Goal: Task Accomplishment & Management: Manage account settings

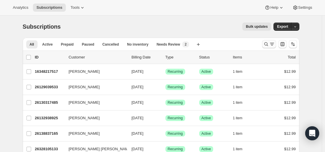
click at [265, 44] on icon "Search and filter results" at bounding box center [266, 44] width 6 height 6
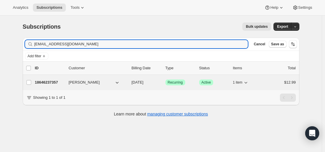
type input "[EMAIL_ADDRESS][DOMAIN_NAME]"
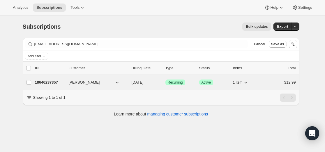
click at [56, 82] on p "18646237357" at bounding box center [49, 82] width 29 height 6
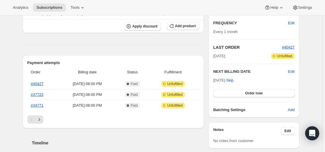
scroll to position [117, 0]
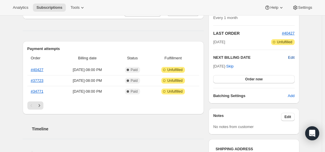
click at [294, 56] on span "Edit" at bounding box center [291, 57] width 6 height 6
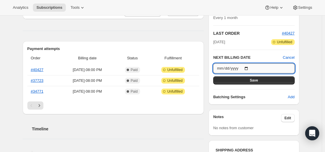
click at [251, 67] on input "[DATE]" at bounding box center [253, 68] width 81 height 10
type input "[DATE]"
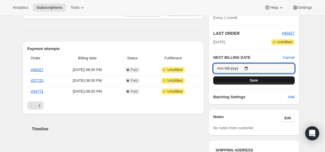
click at [256, 82] on span "Save" at bounding box center [254, 80] width 8 height 5
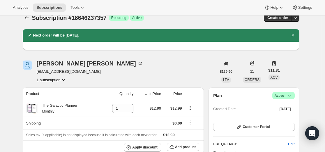
scroll to position [0, 0]
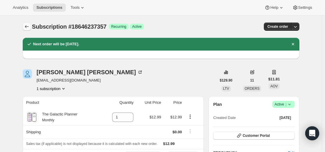
click at [28, 28] on icon "Subscriptions" at bounding box center [27, 27] width 6 height 6
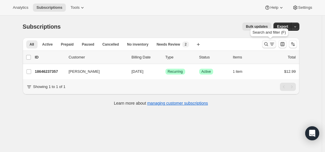
click at [265, 44] on icon "Search and filter results" at bounding box center [266, 44] width 6 height 6
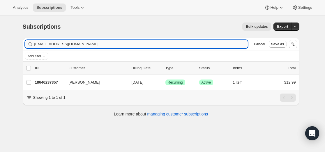
click at [191, 40] on input "[EMAIL_ADDRESS][DOMAIN_NAME]" at bounding box center [141, 44] width 214 height 8
type input "more-[EMAIL_ADDRESS][DOMAIN_NAME]"
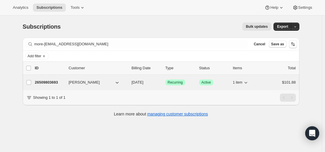
click at [50, 82] on p "26509803693" at bounding box center [49, 82] width 29 height 6
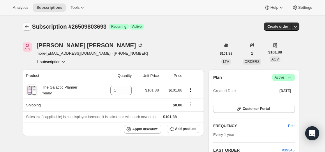
click at [27, 25] on icon "Subscriptions" at bounding box center [27, 27] width 6 height 6
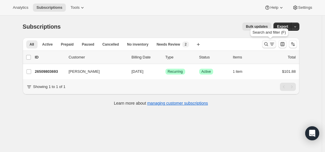
click at [265, 45] on icon "Search and filter results" at bounding box center [266, 44] width 6 height 6
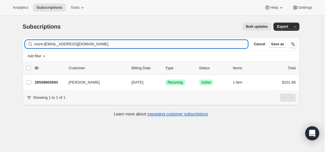
click at [228, 45] on input "more-[EMAIL_ADDRESS][DOMAIN_NAME]" at bounding box center [141, 44] width 214 height 8
type input "[EMAIL_ADDRESS][DOMAIN_NAME]"
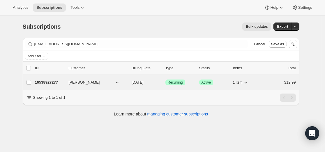
click at [56, 81] on p "16538927277" at bounding box center [49, 82] width 29 height 6
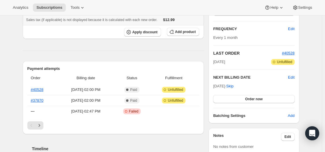
scroll to position [87, 0]
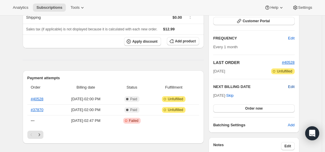
click at [292, 87] on span "Edit" at bounding box center [291, 87] width 6 height 6
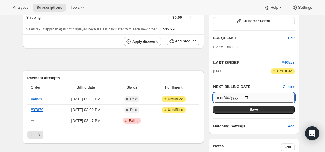
click at [251, 96] on input "[DATE]" at bounding box center [253, 97] width 81 height 10
type input "[DATE]"
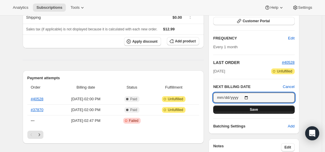
click at [258, 109] on span "Save" at bounding box center [254, 109] width 8 height 5
